Goal: Transaction & Acquisition: Purchase product/service

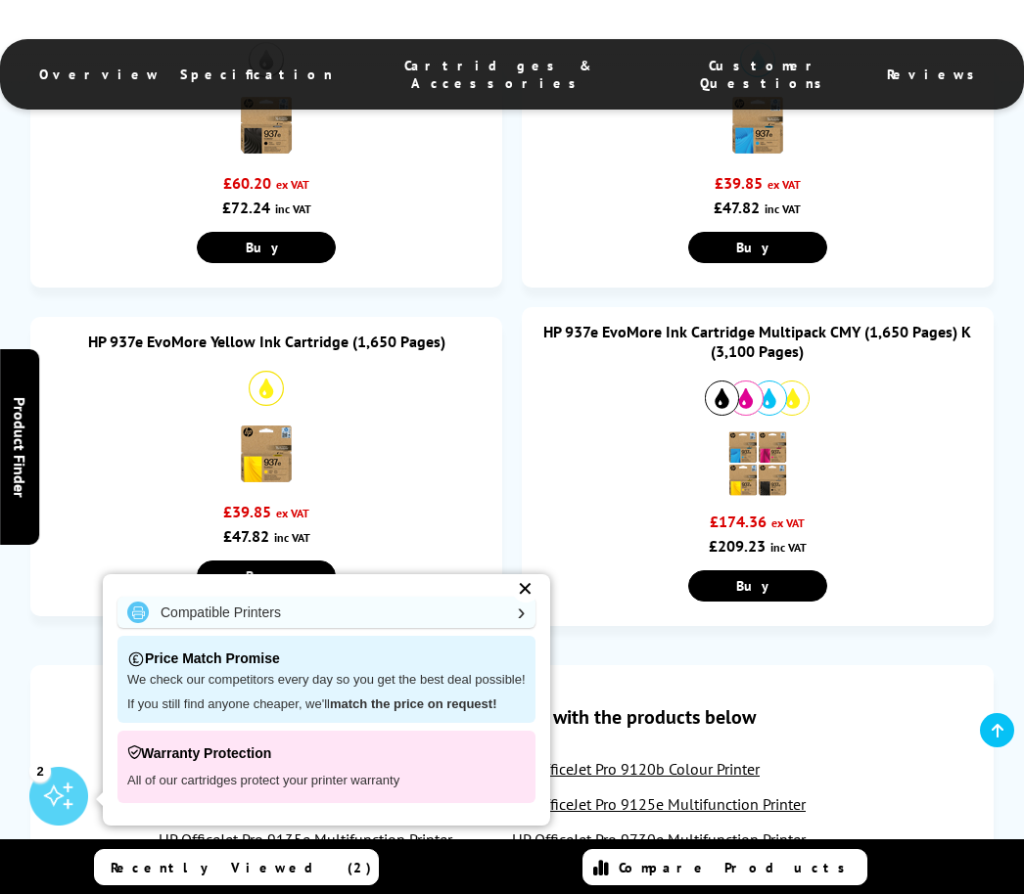
scroll to position [1131, 0]
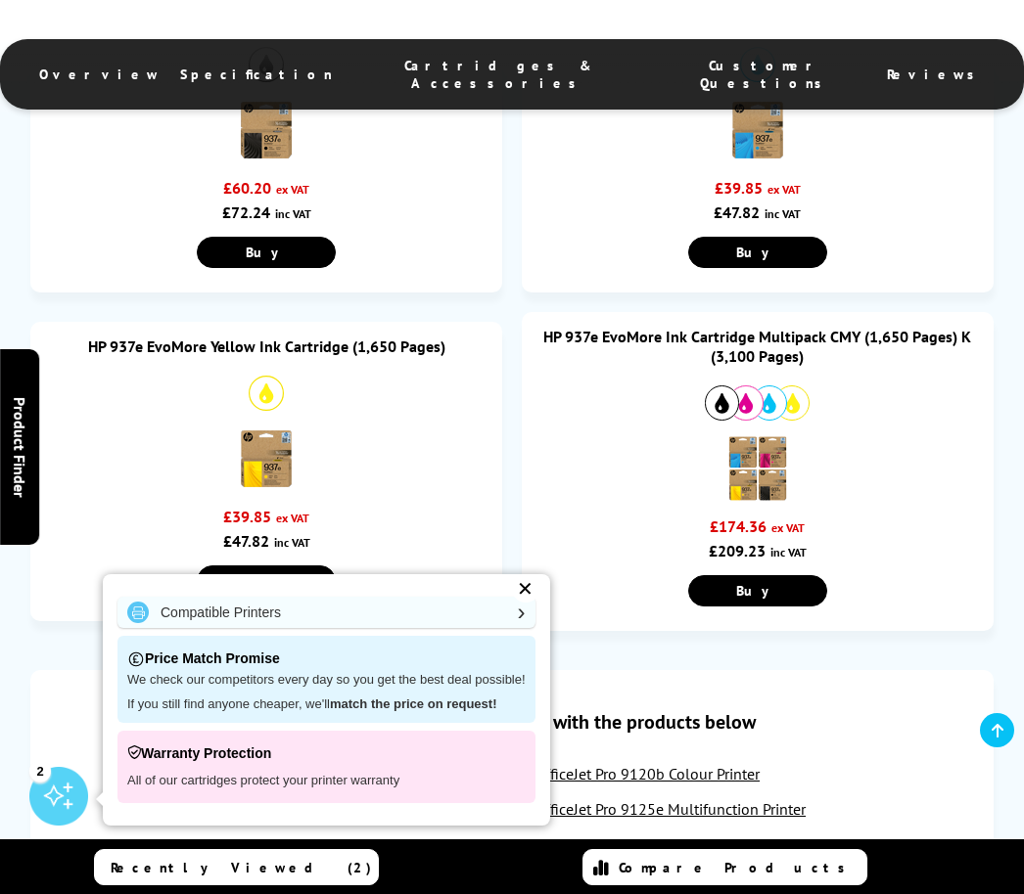
click at [769, 494] on img at bounding box center [757, 468] width 68 height 68
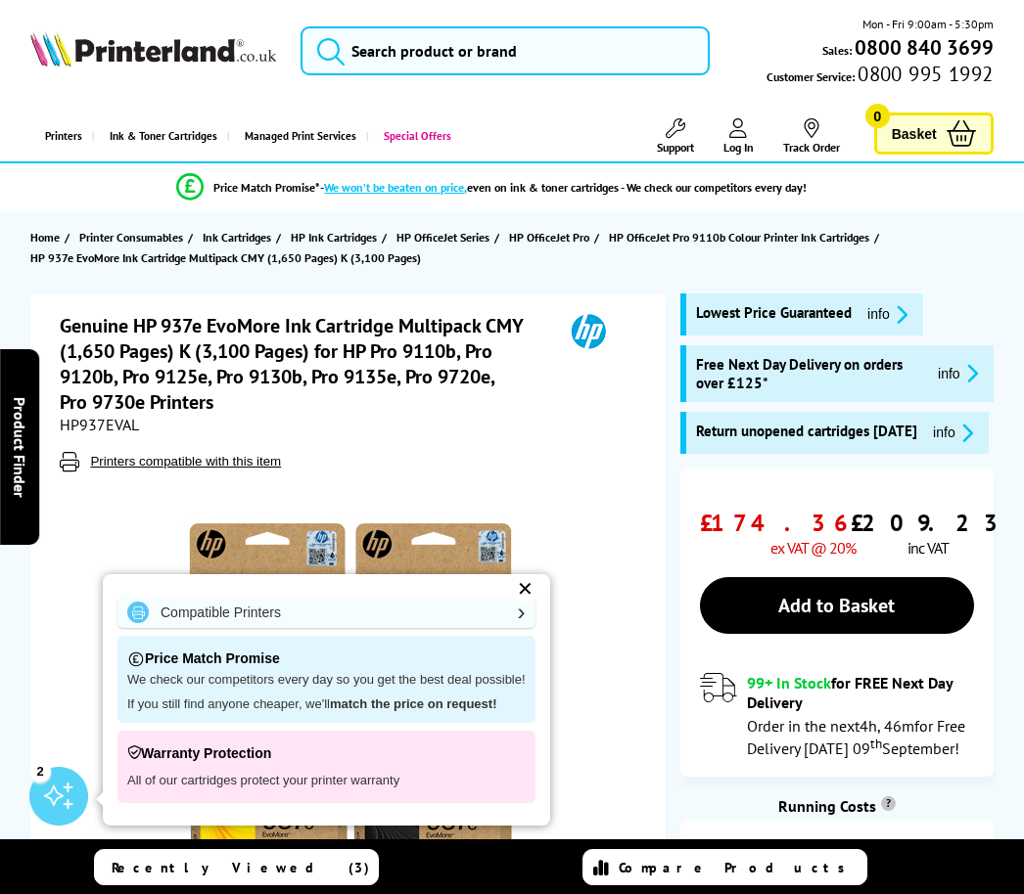
click at [539, 582] on div "Compatible Printers Price Match Promise We check our competitors every day so y…" at bounding box center [326, 699] width 447 height 251
click at [546, 580] on div "Compatible Printers Price Match Promise We check our competitors every day so y…" at bounding box center [326, 699] width 447 height 251
click at [535, 580] on div "Compatible Printers Price Match Promise We check our competitors every day so y…" at bounding box center [326, 699] width 447 height 251
